Goal: Task Accomplishment & Management: Manage account settings

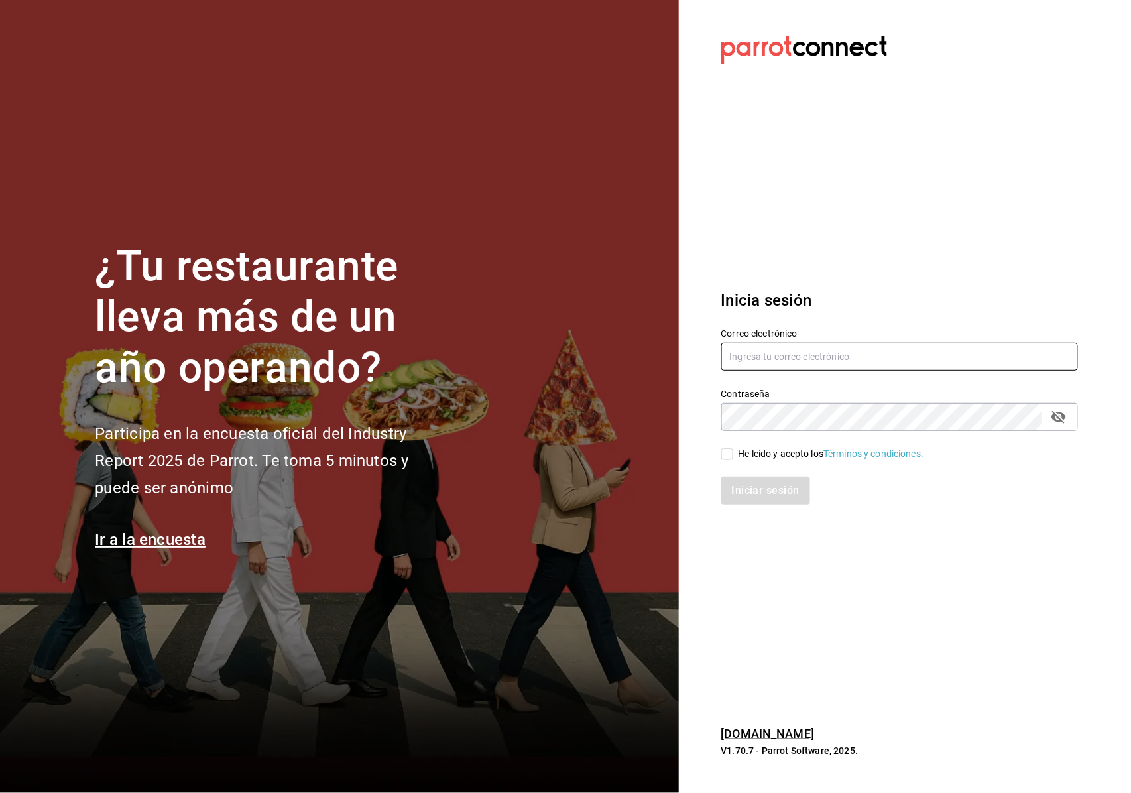
click at [792, 353] on input "text" at bounding box center [899, 357] width 357 height 28
type input "F"
type input "facturacion@beefcapital.com"
click at [1077, 434] on div "He leído y acepto los Términos y condiciones." at bounding box center [892, 446] width 373 height 31
click at [1046, 420] on div "Contraseña" at bounding box center [899, 417] width 357 height 28
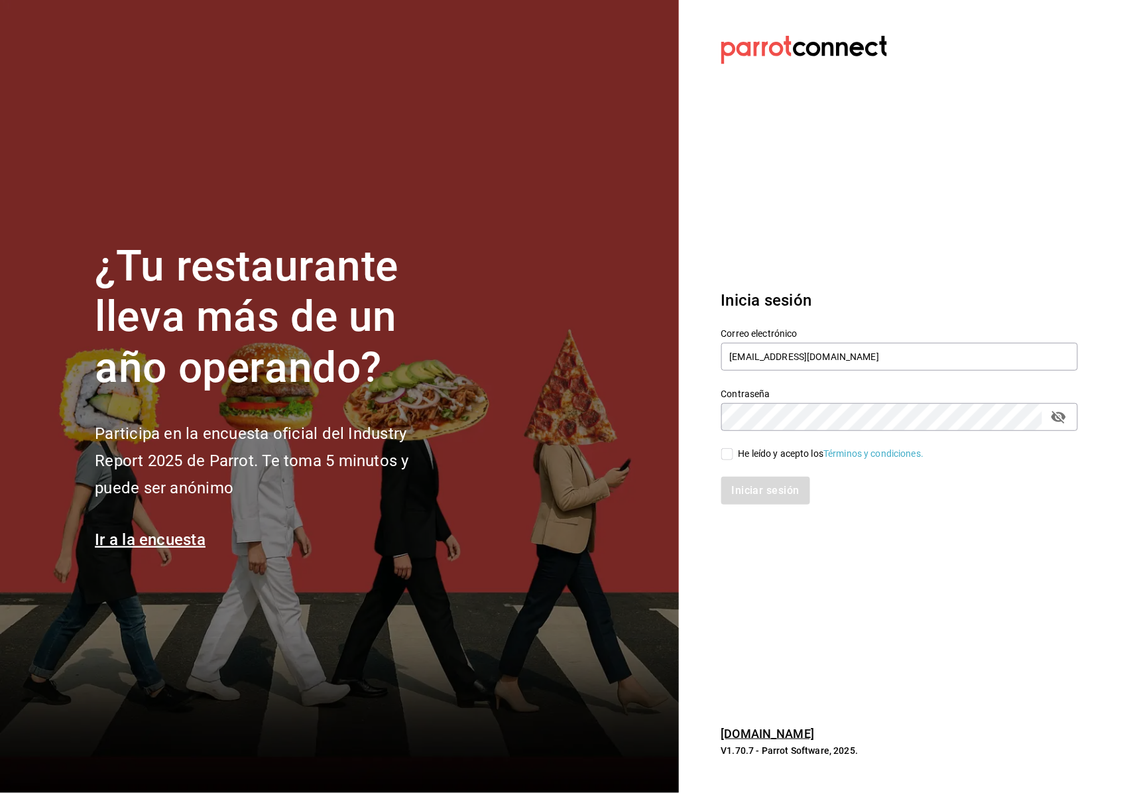
click at [730, 458] on input "He leído y acepto los Términos y condiciones." at bounding box center [727, 454] width 12 height 12
checkbox input "true"
click at [1059, 419] on icon "passwordField" at bounding box center [1059, 417] width 16 height 16
click at [761, 496] on button "Iniciar sesión" at bounding box center [766, 491] width 90 height 28
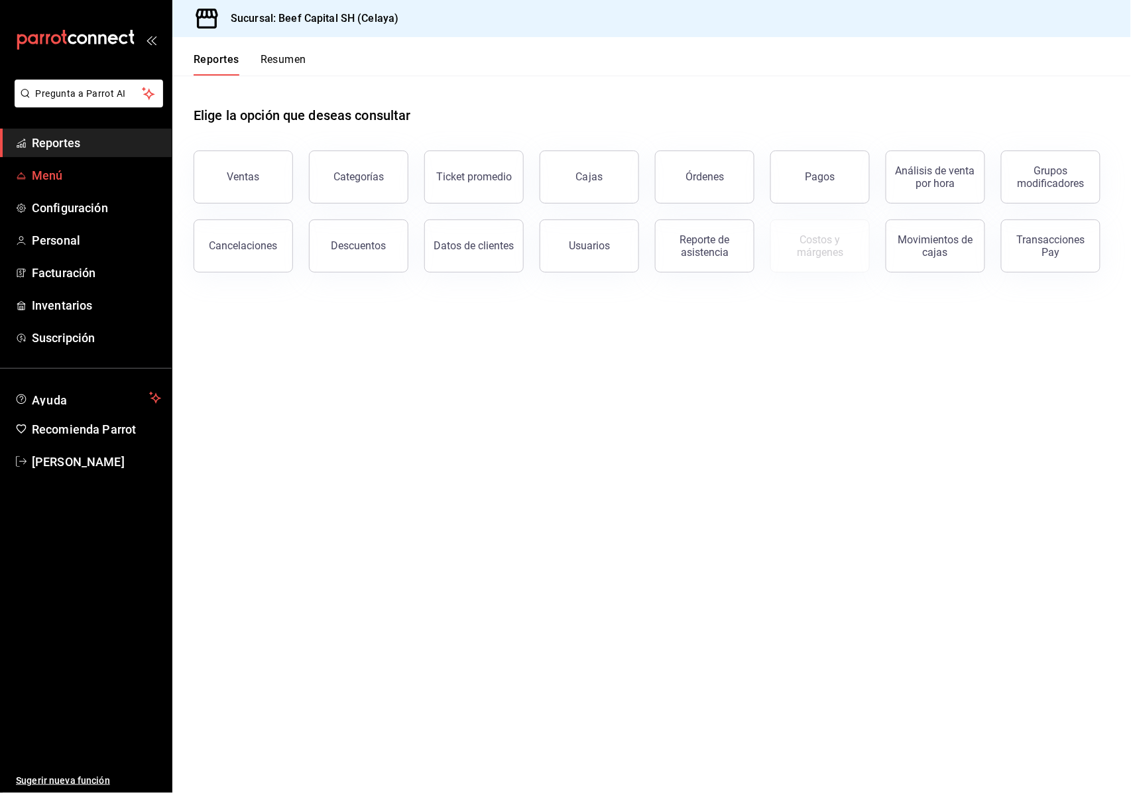
click at [70, 187] on link "Menú" at bounding box center [86, 175] width 172 height 29
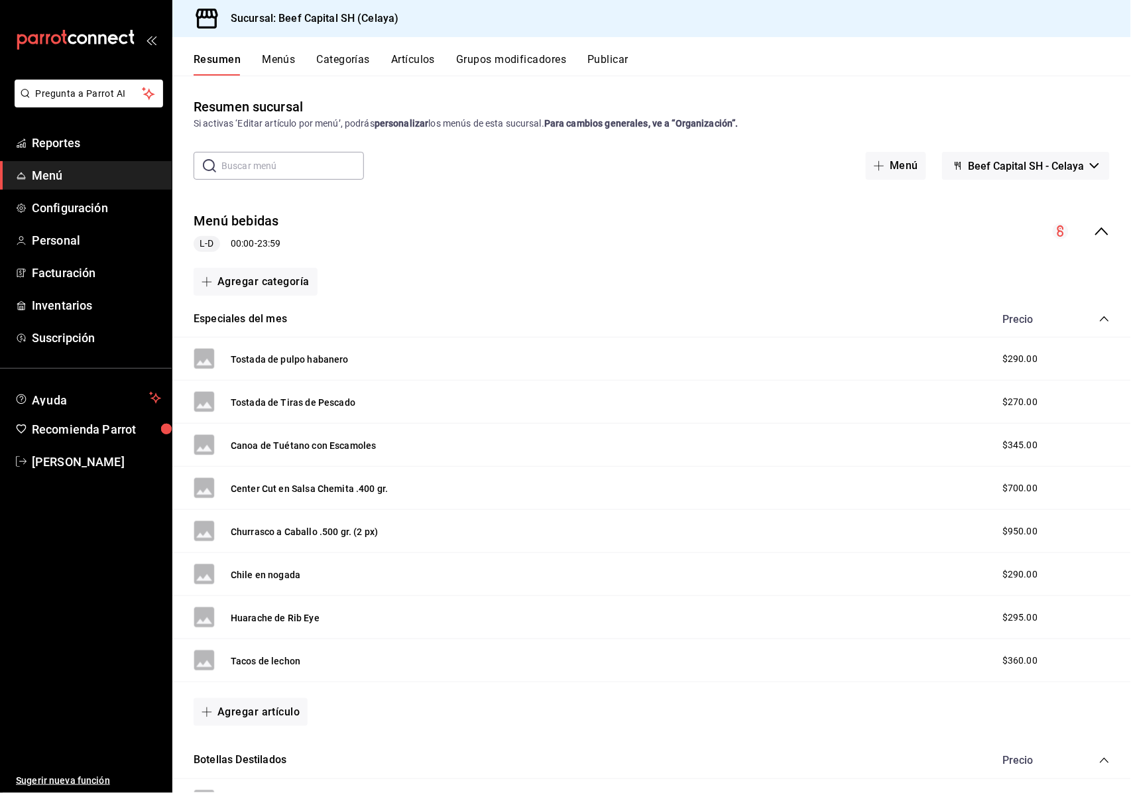
click at [410, 54] on button "Artículos" at bounding box center [413, 64] width 44 height 23
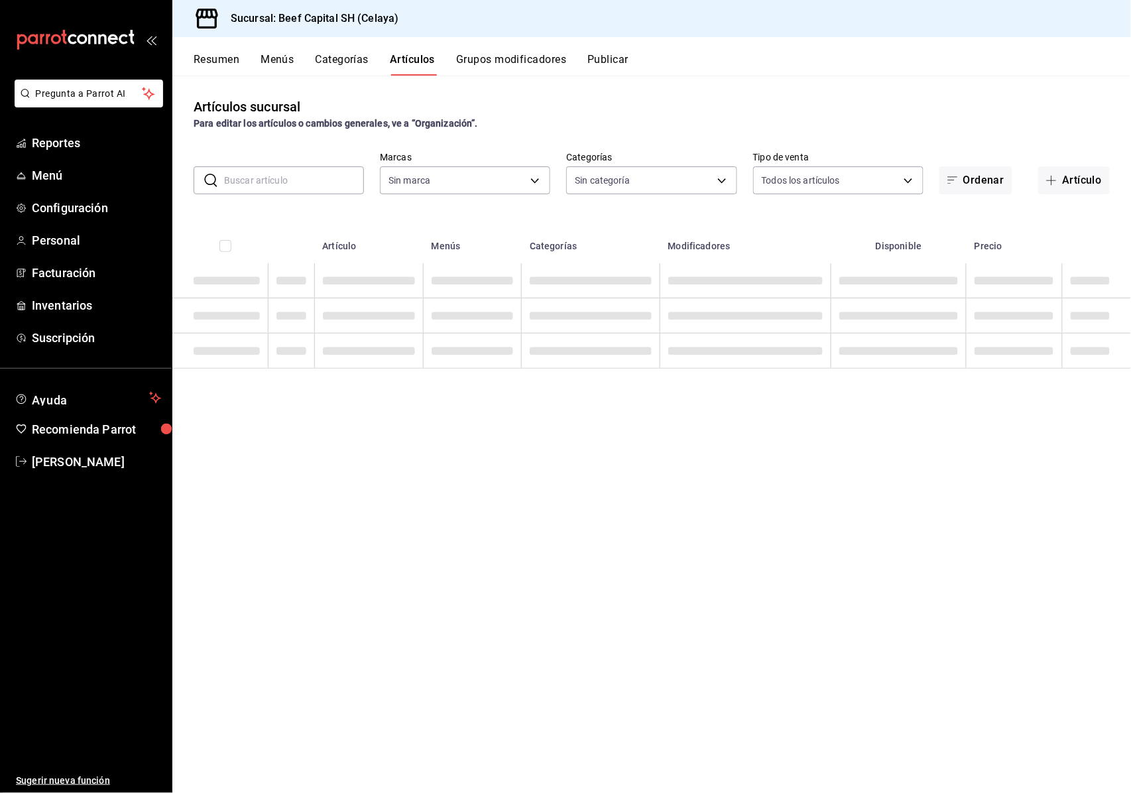
type input "e3bbe20f-edfc-40c7-bd32-db162cca2159"
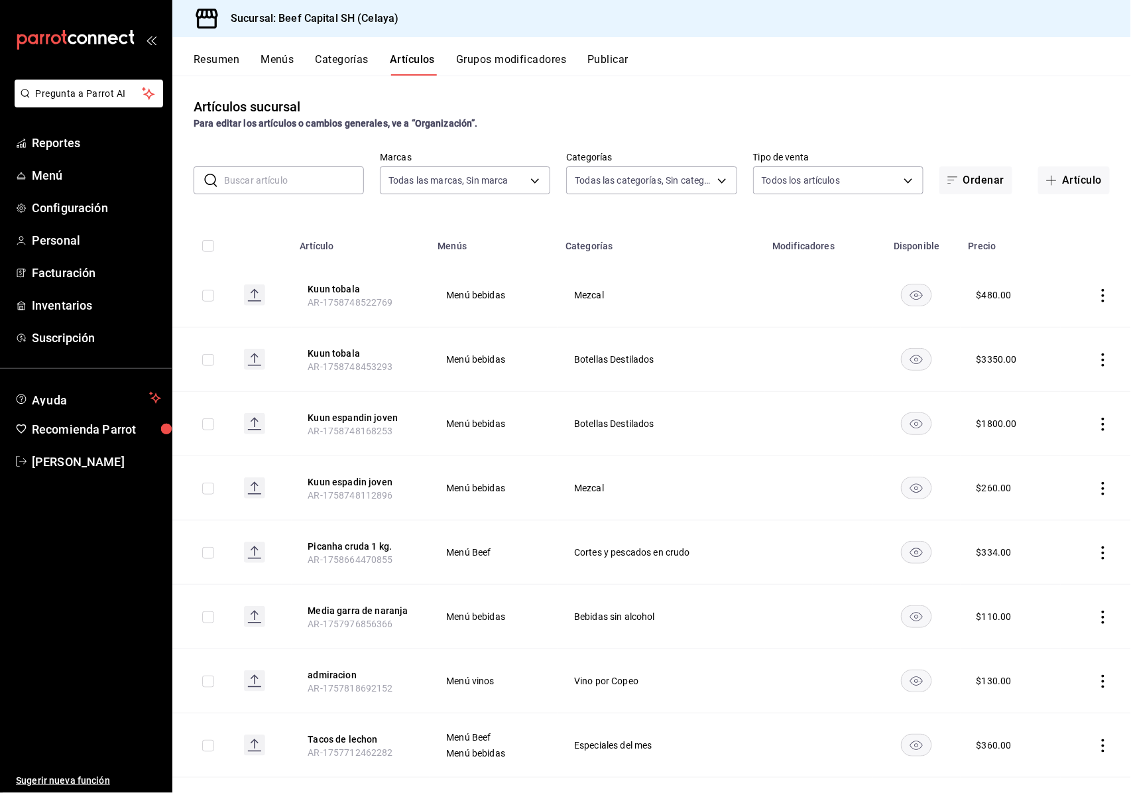
type input "be5ff23d-0a1c-411b-96c0-e7d4c019095a,ff0942d4-a114-4278-bf43-4291bef7f875,c44b1…"
click at [255, 181] on input "text" at bounding box center [294, 180] width 140 height 27
type input "d"
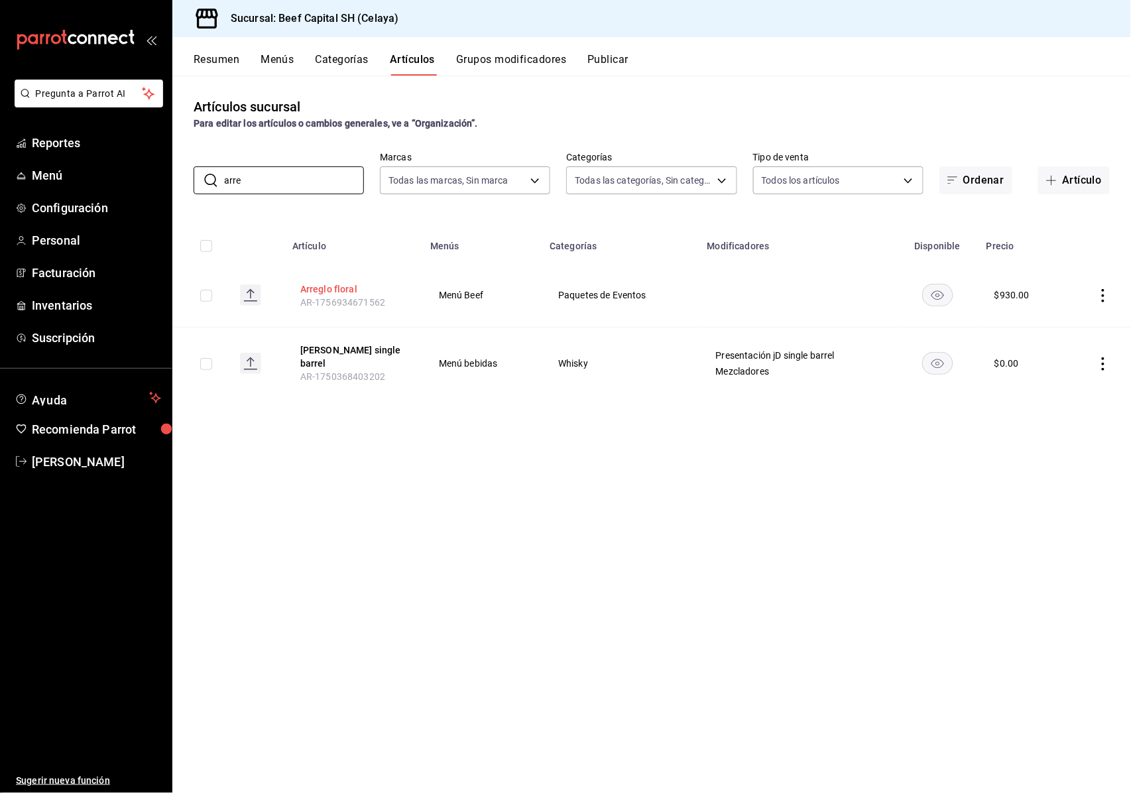
type input "arre"
click at [319, 284] on button "Arreglo floral" at bounding box center [353, 288] width 106 height 13
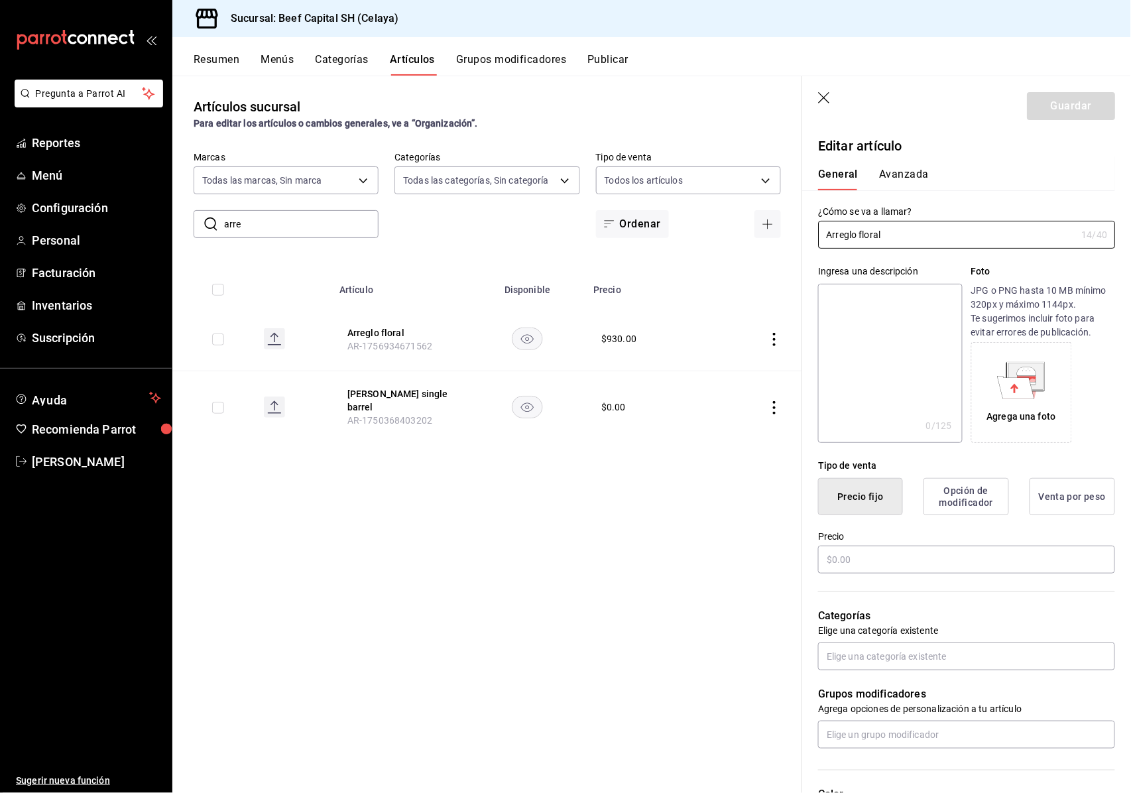
type input "$930.00"
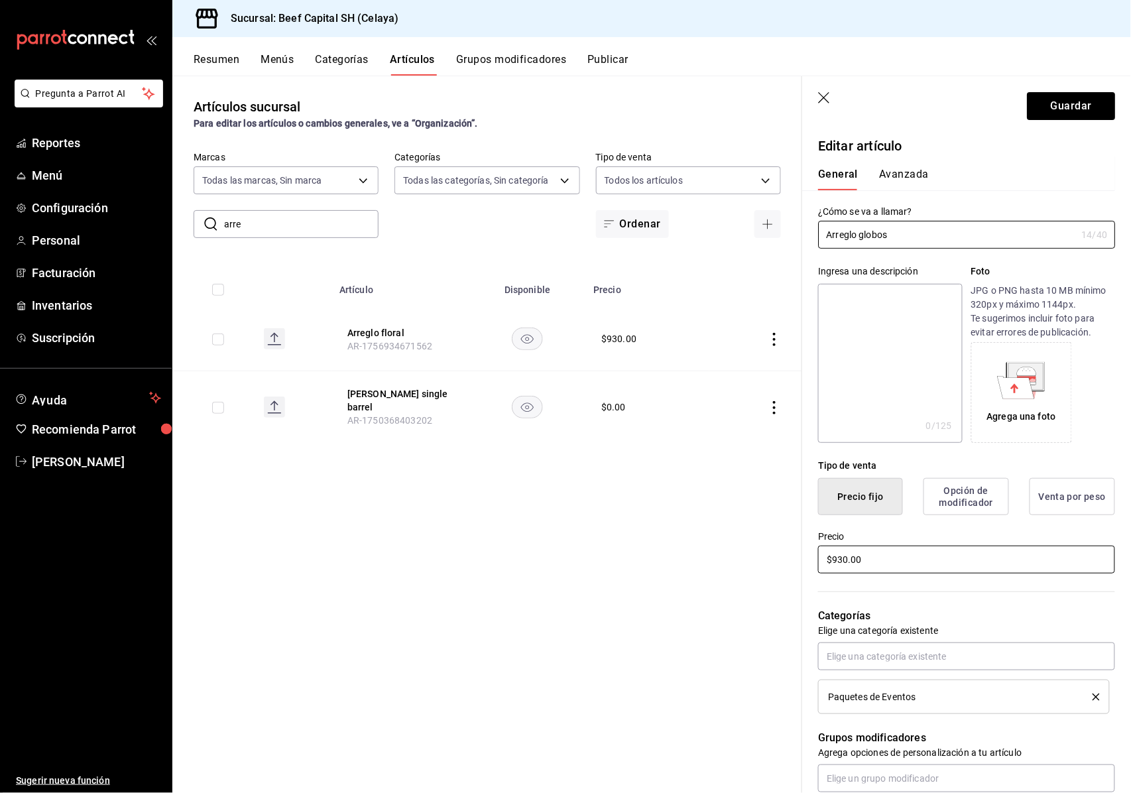
type input "Arreglo globos"
click at [847, 558] on input "$930.00" at bounding box center [966, 560] width 297 height 28
type input "$9.00"
type input "$840.00"
click at [1037, 107] on button "Guardar" at bounding box center [1071, 106] width 88 height 28
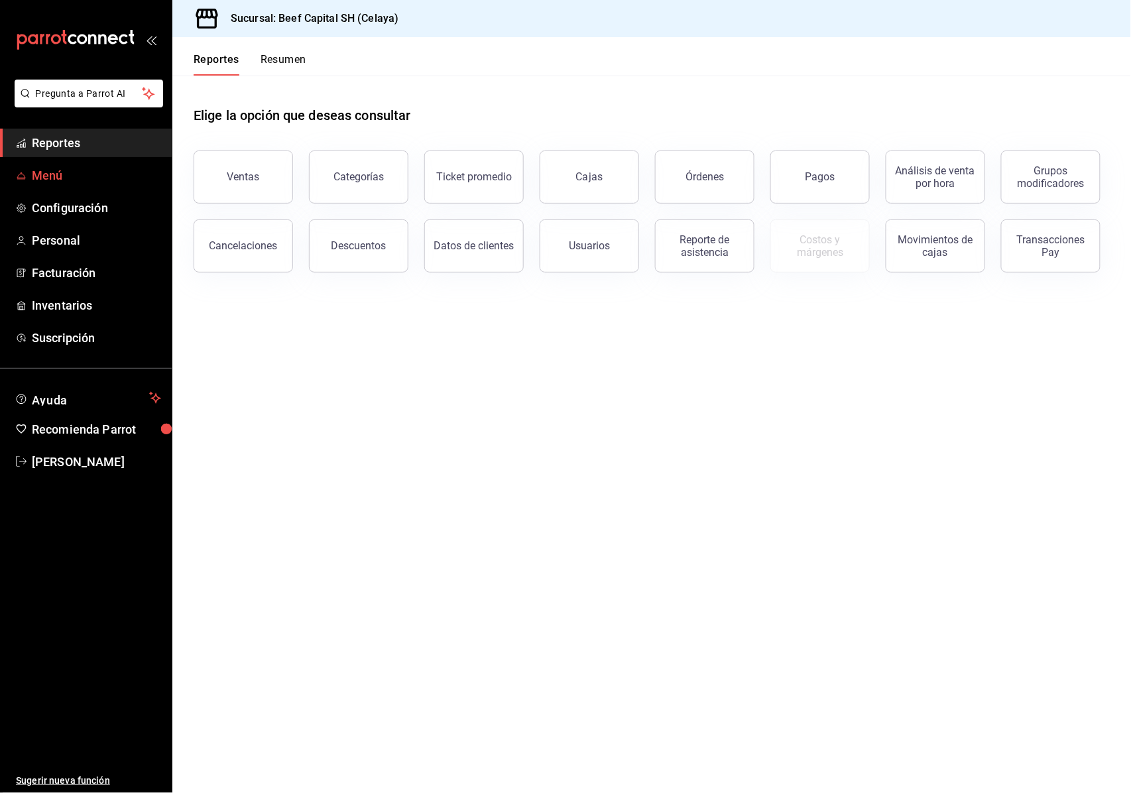
click at [70, 180] on span "Menú" at bounding box center [96, 175] width 129 height 18
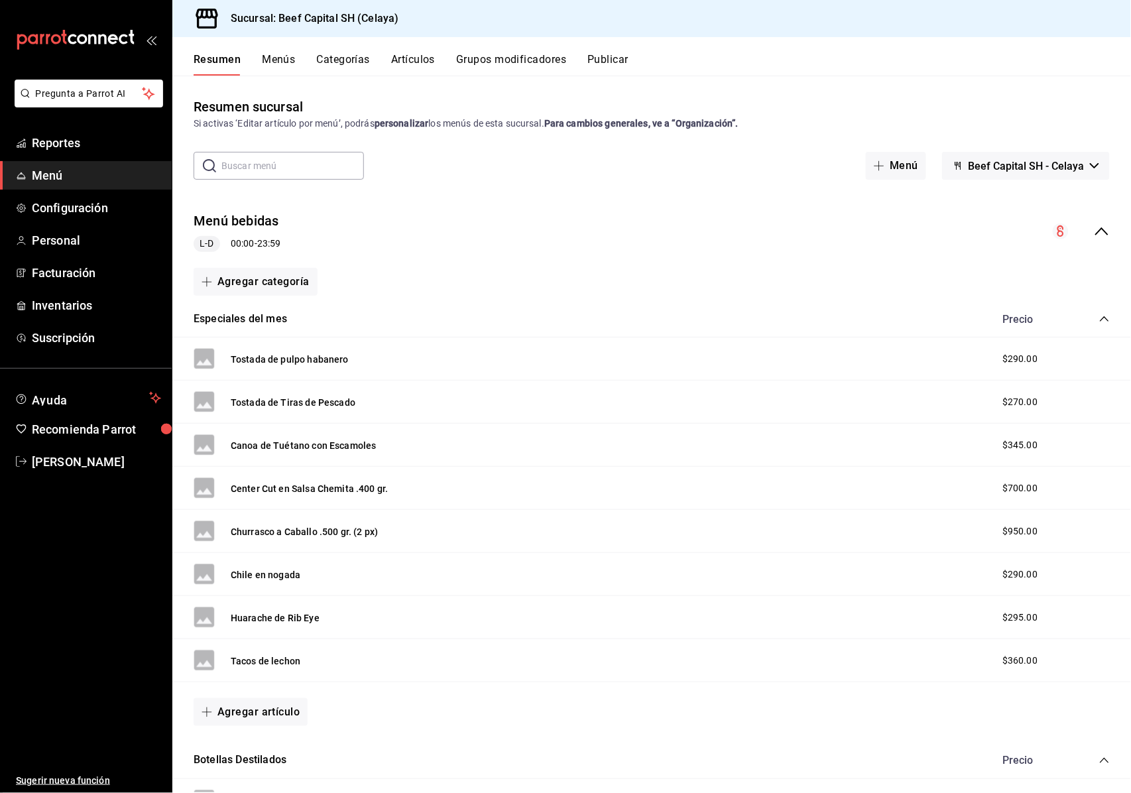
click at [425, 53] on button "Artículos" at bounding box center [413, 64] width 44 height 23
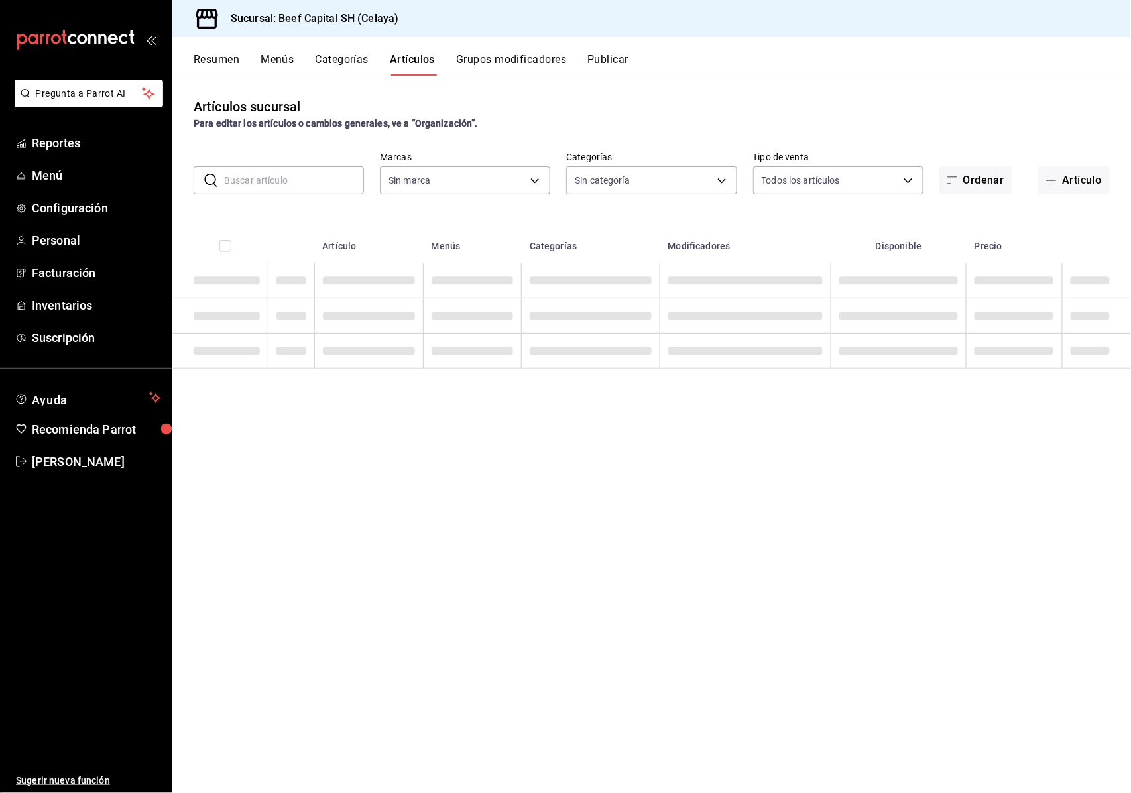
click at [314, 186] on input "text" at bounding box center [294, 180] width 140 height 27
type input "e3bbe20f-edfc-40c7-bd32-db162cca2159"
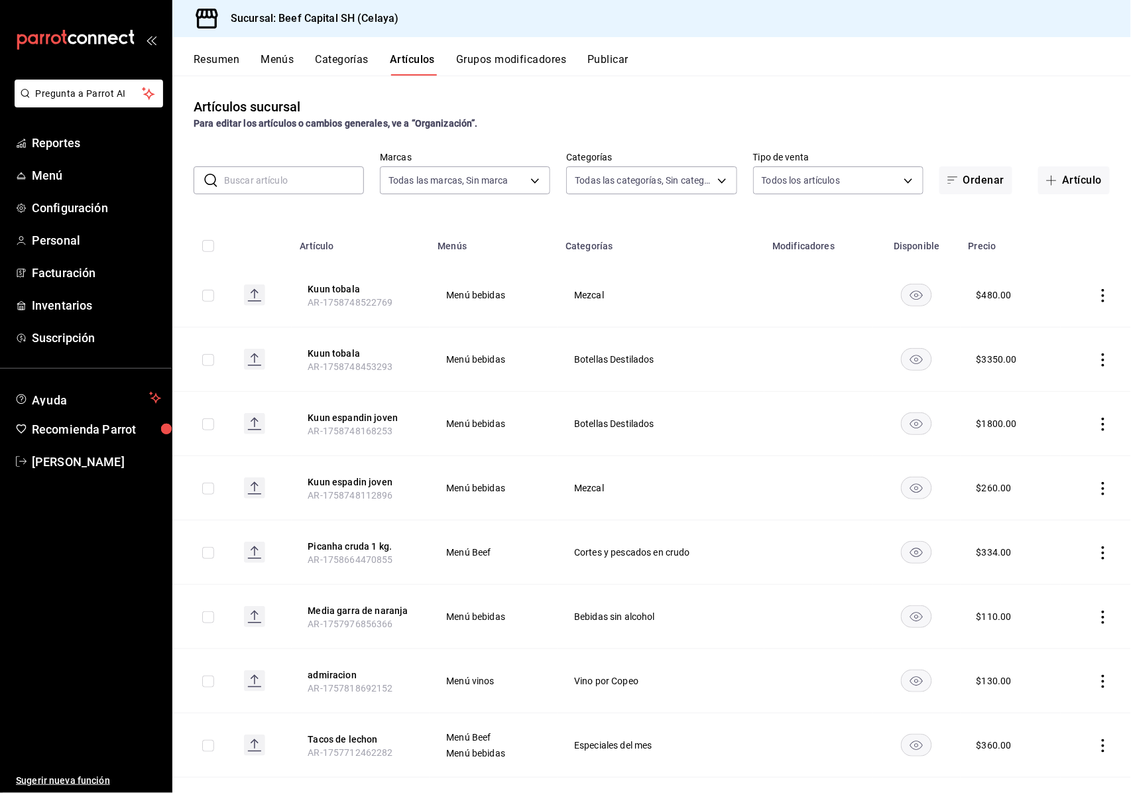
type input "be5ff23d-0a1c-411b-96c0-e7d4c019095a,ff0942d4-a114-4278-bf43-4291bef7f875,c44b1…"
type input "r"
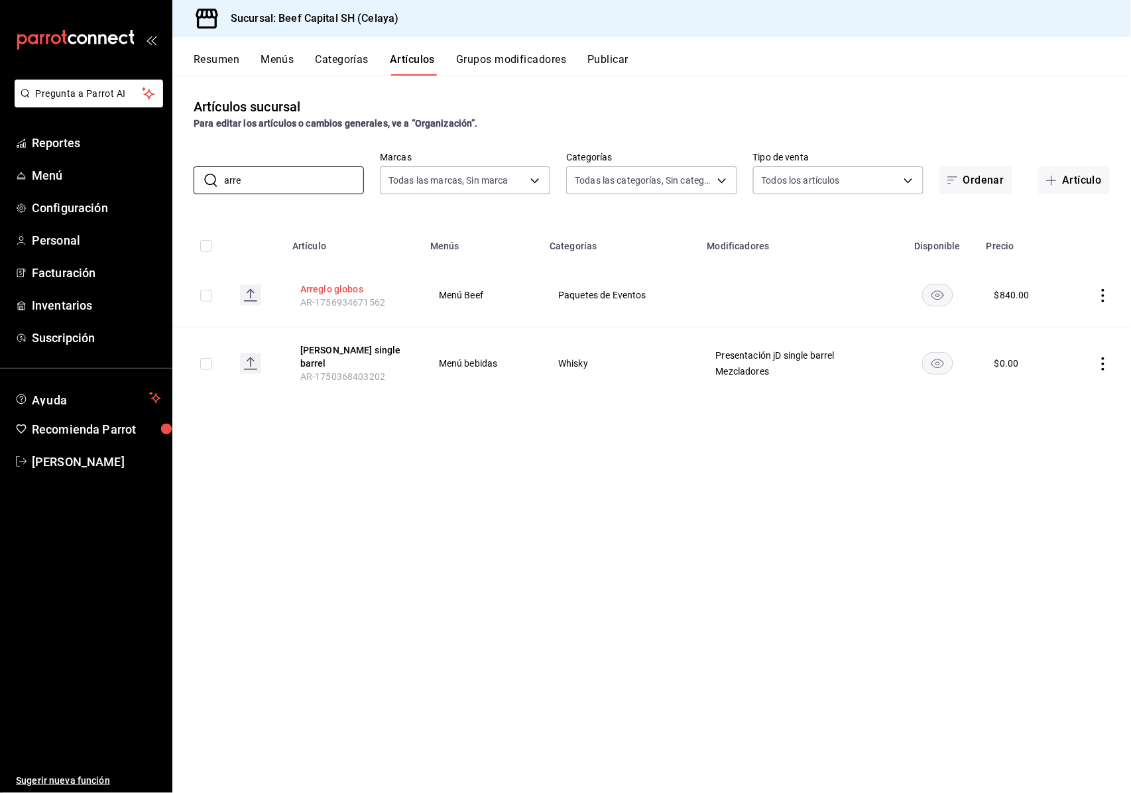
type input "arre"
click at [337, 286] on button "Arreglo globos" at bounding box center [353, 288] width 106 height 13
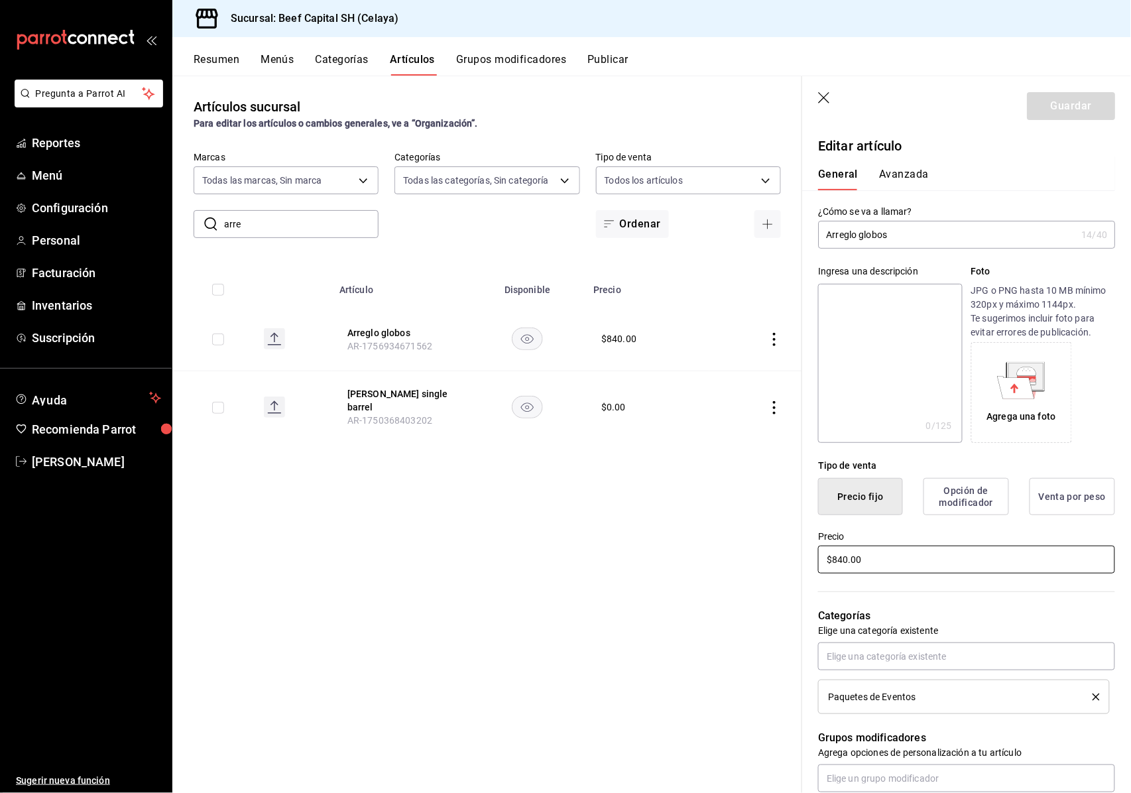
click at [845, 558] on input "$840.00" at bounding box center [966, 560] width 297 height 28
type input "$960.00"
click at [1074, 93] on button "Guardar" at bounding box center [1071, 106] width 88 height 28
